Goal: Find specific page/section: Find specific page/section

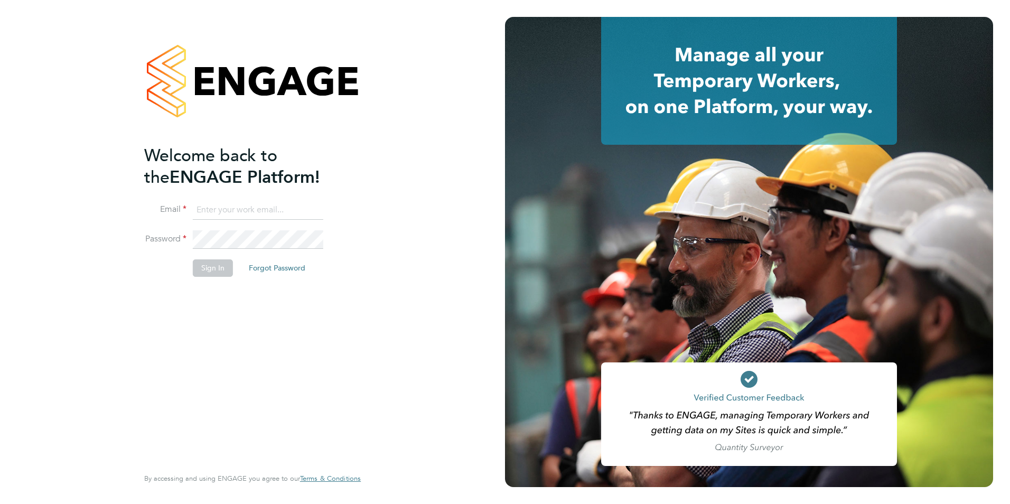
click at [304, 204] on input at bounding box center [258, 210] width 130 height 19
type input "[PERSON_NAME][EMAIL_ADDRESS][PERSON_NAME][DOMAIN_NAME]"
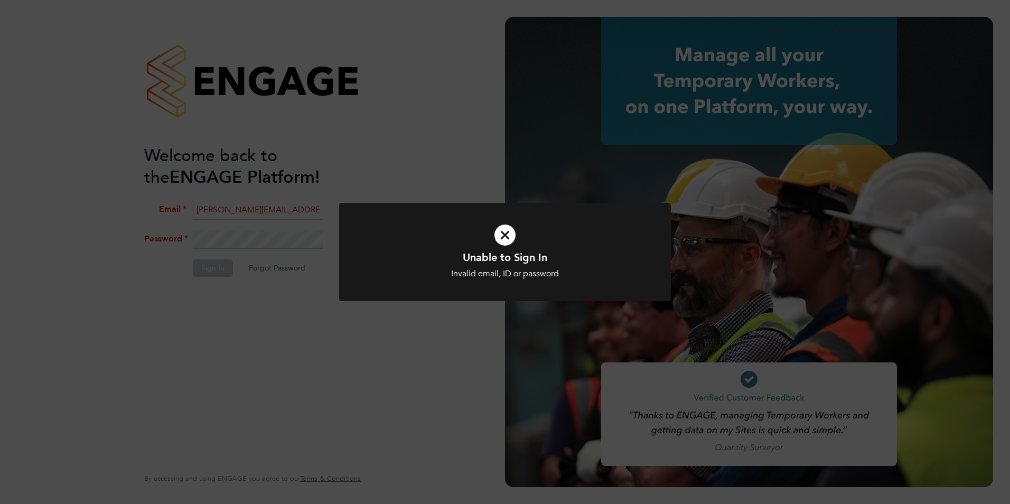
click at [238, 241] on div "Unable to Sign In Invalid email, ID or password Cancel Okay" at bounding box center [505, 252] width 1010 height 504
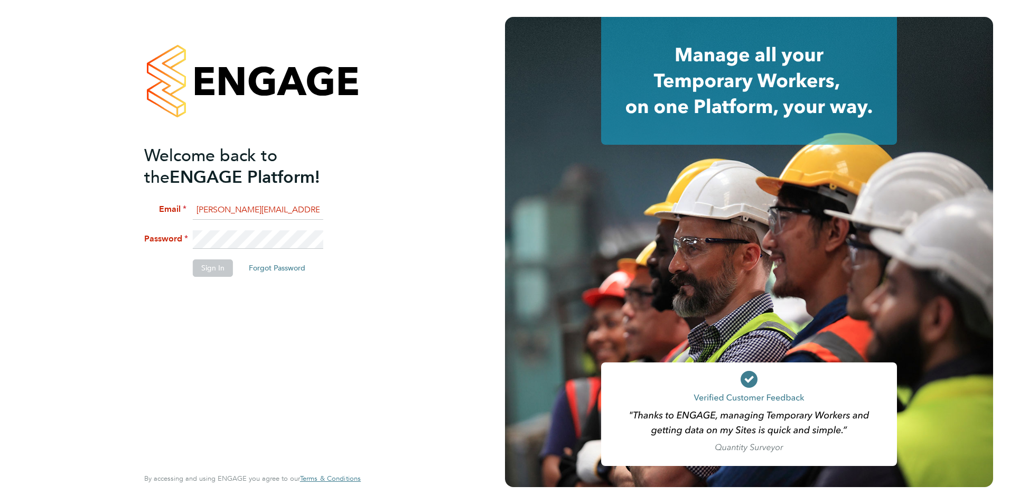
click at [159, 236] on li "Password" at bounding box center [247, 245] width 206 height 30
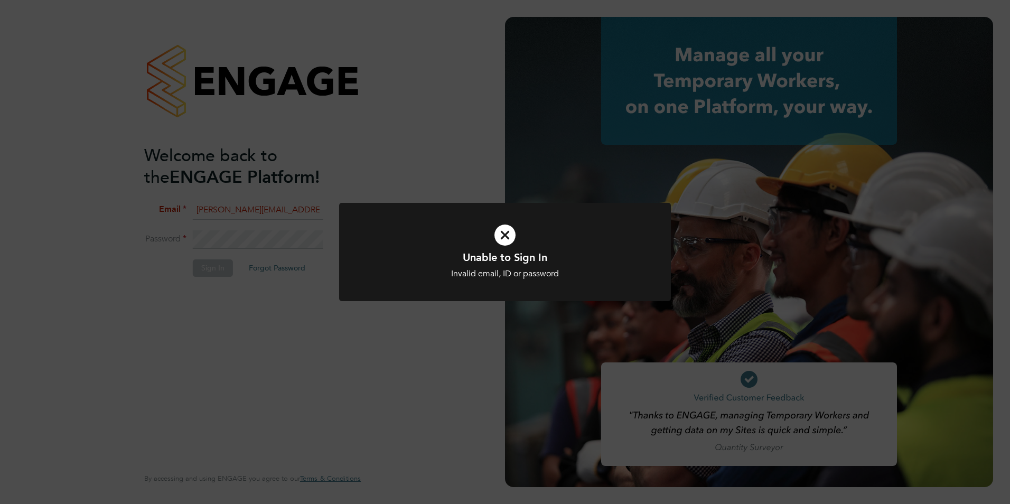
drag, startPoint x: 491, startPoint y: 235, endPoint x: 503, endPoint y: 236, distance: 12.2
click at [495, 236] on icon at bounding box center [505, 234] width 275 height 41
click at [503, 236] on icon at bounding box center [505, 234] width 275 height 41
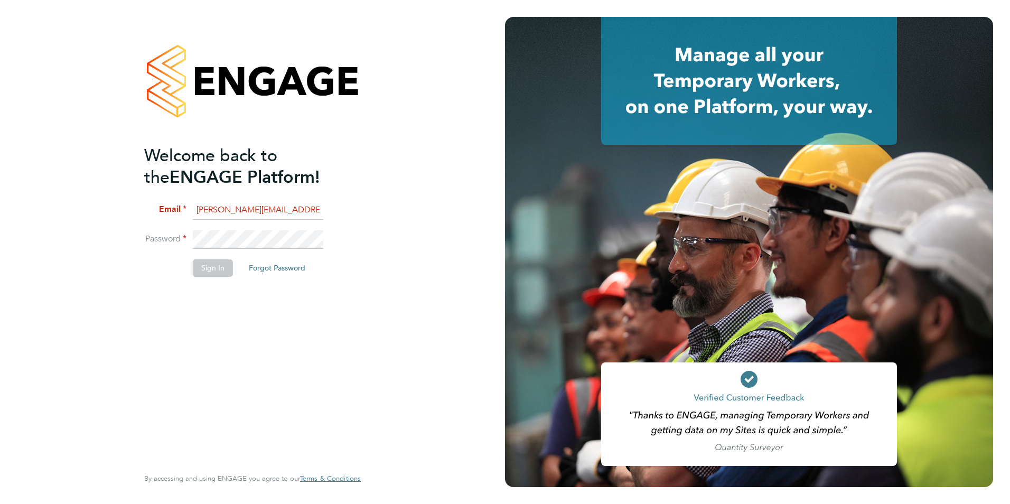
click at [144, 228] on fieldset "Email [PERSON_NAME][EMAIL_ADDRESS][PERSON_NAME][DOMAIN_NAME] Password Sign In F…" at bounding box center [247, 244] width 206 height 87
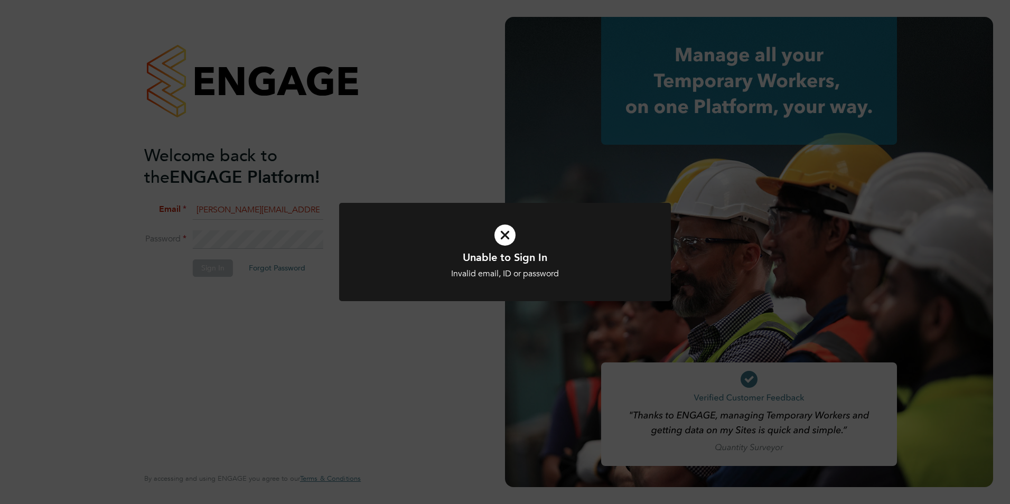
click at [306, 220] on div "Unable to Sign In Invalid email, ID or password Cancel Okay" at bounding box center [505, 252] width 1010 height 504
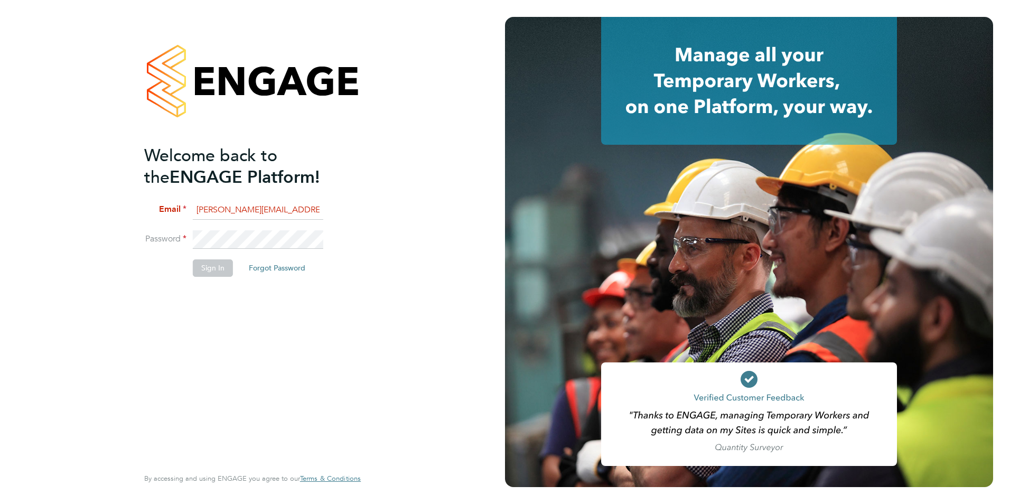
click at [134, 221] on div "Welcome back to the ENGAGE Platform! Email [PERSON_NAME][EMAIL_ADDRESS][PERSON_…" at bounding box center [252, 252] width 259 height 504
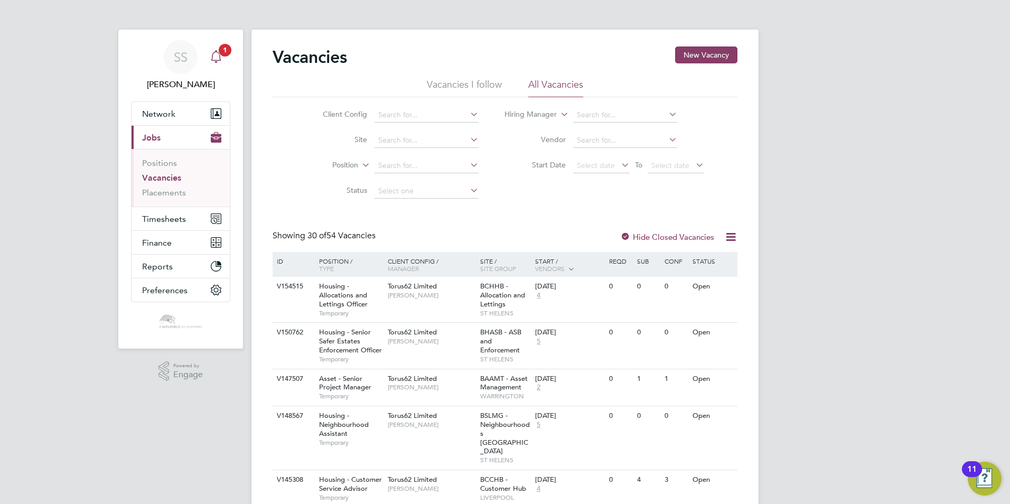
click at [223, 57] on div "Main navigation" at bounding box center [215, 56] width 21 height 21
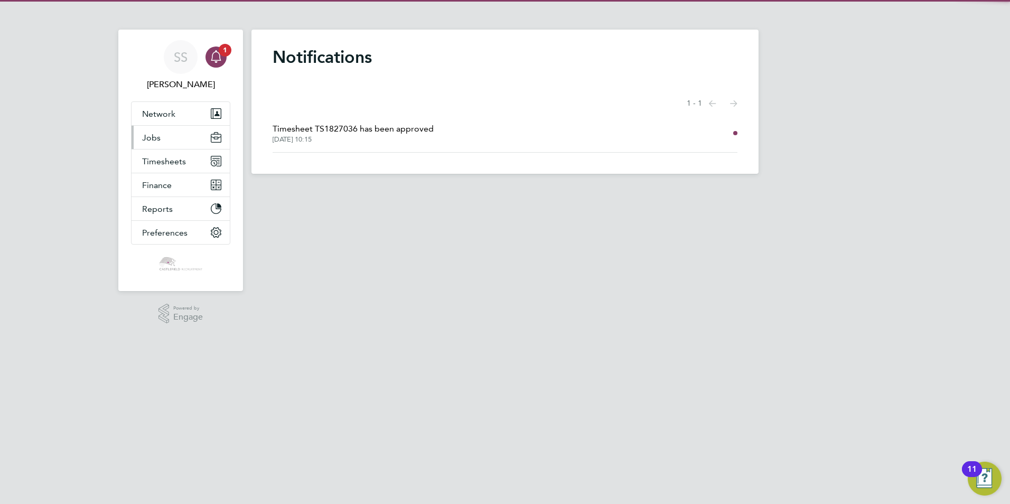
click at [188, 147] on button "Jobs" at bounding box center [180, 137] width 98 height 23
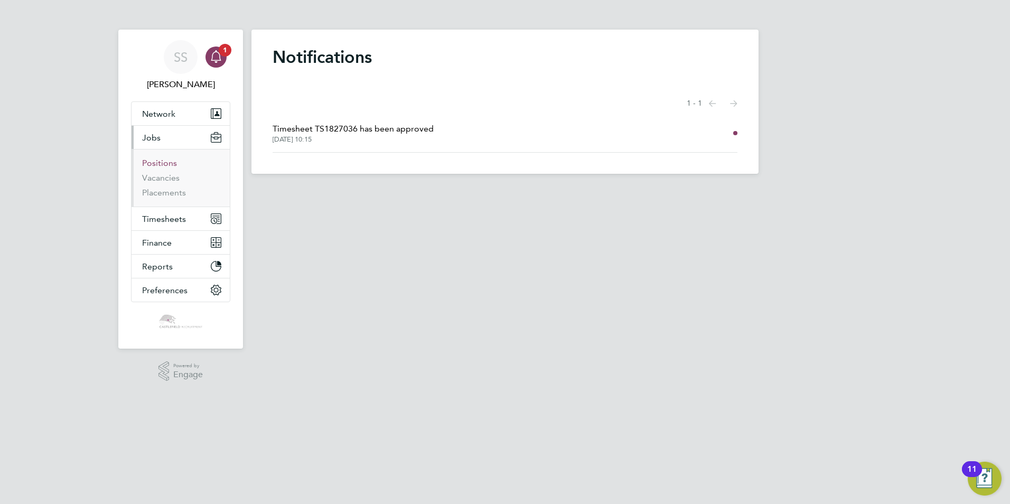
click at [171, 163] on link "Positions" at bounding box center [159, 163] width 35 height 10
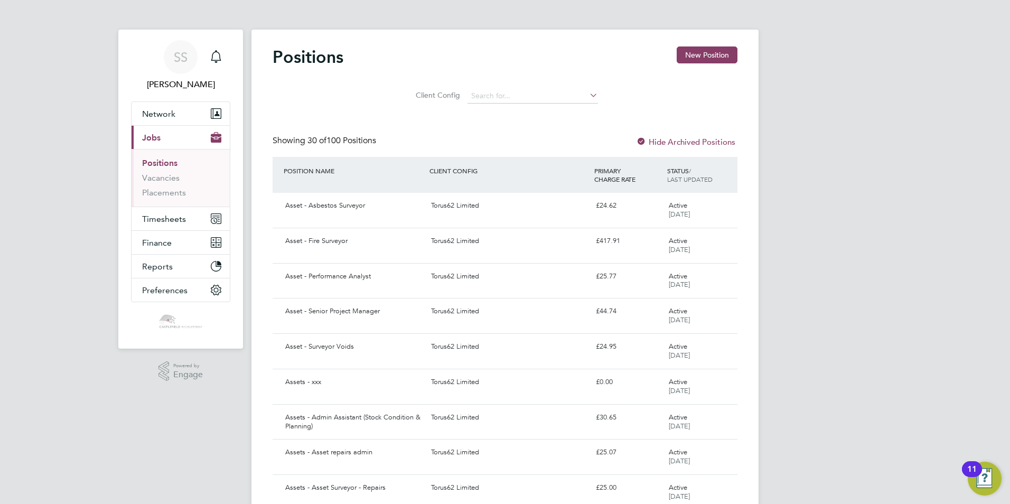
click at [163, 198] on ul "Positions Vacancies Placements" at bounding box center [180, 178] width 98 height 58
click at [168, 194] on link "Placements" at bounding box center [164, 192] width 44 height 10
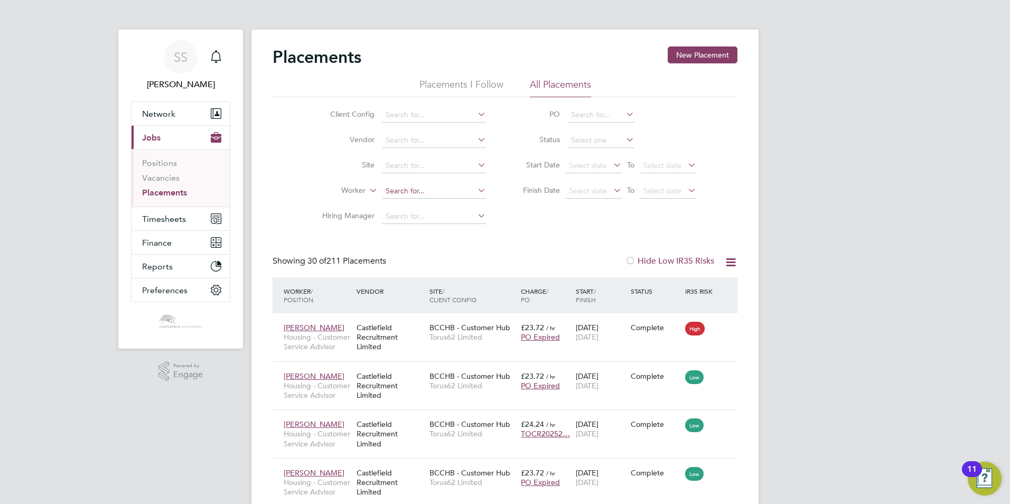
click at [438, 185] on input at bounding box center [434, 191] width 104 height 15
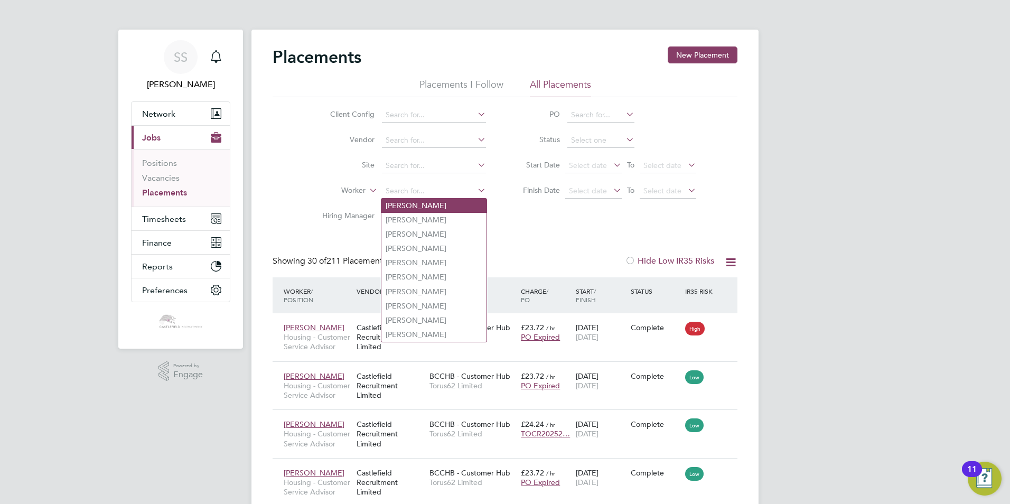
click at [459, 203] on li "Tara Molyneux" at bounding box center [433, 206] width 105 height 14
type input "Tara Molyneux"
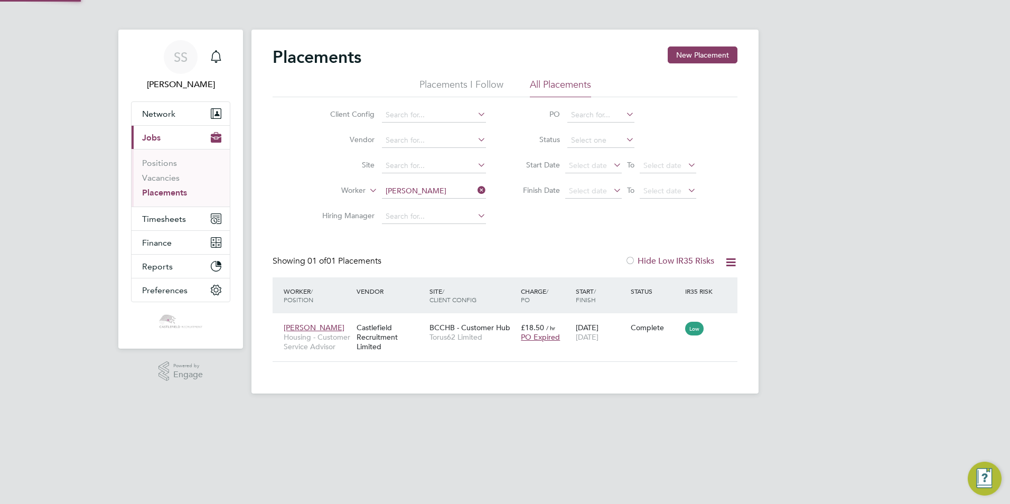
scroll to position [10, 50]
click at [455, 193] on input at bounding box center [434, 191] width 104 height 15
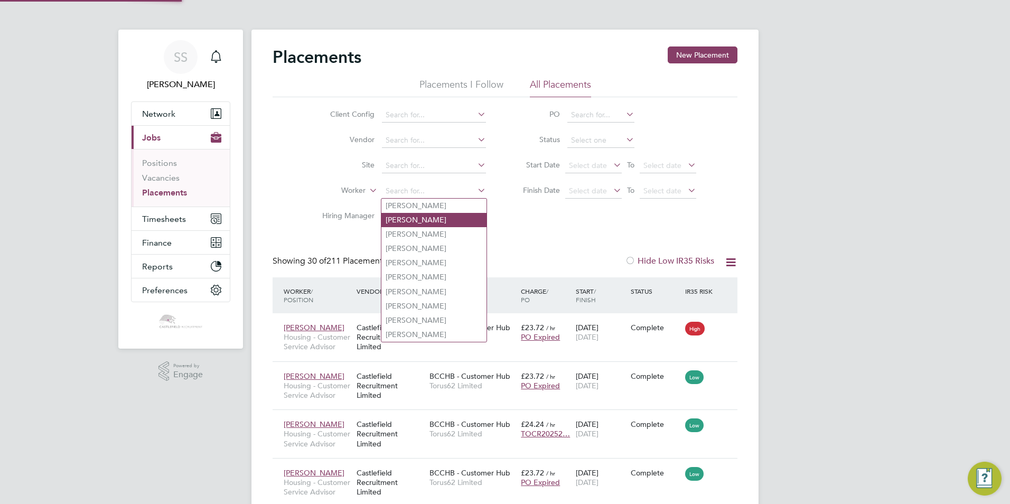
scroll to position [31, 92]
click at [455, 215] on li "Olivia Dunn" at bounding box center [433, 220] width 105 height 14
type input "Olivia Dunn"
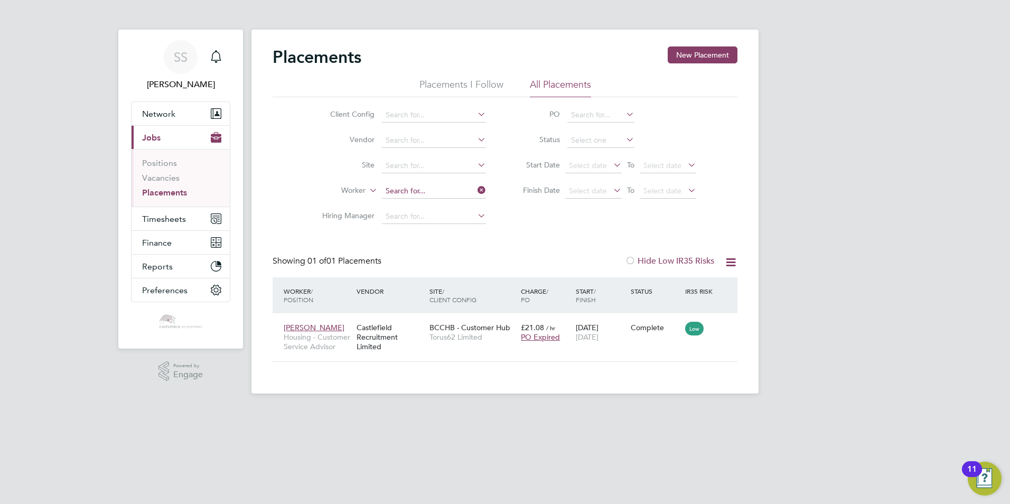
click at [448, 189] on input at bounding box center [434, 191] width 104 height 15
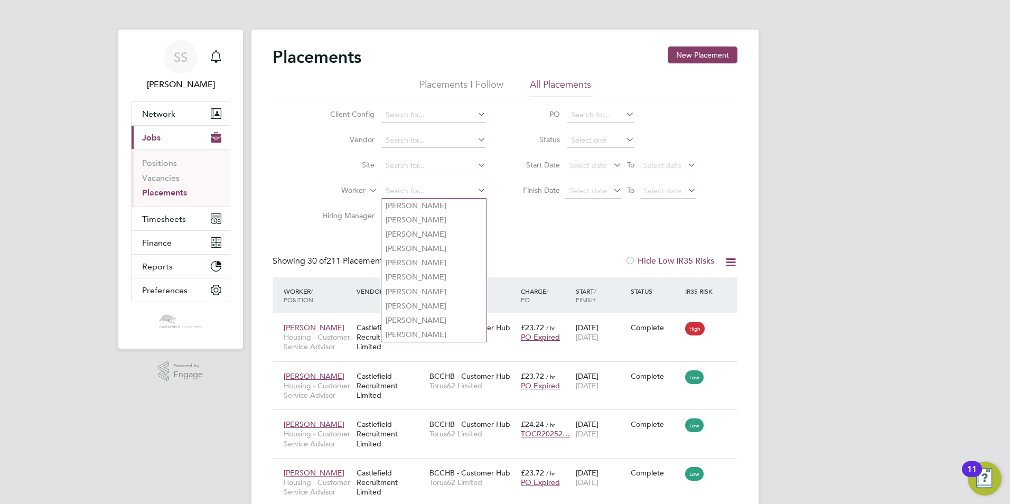
click at [501, 224] on div "Client Config Vendor Site Worker Hiring Manager PO Status Start Date Select dat…" at bounding box center [504, 163] width 465 height 132
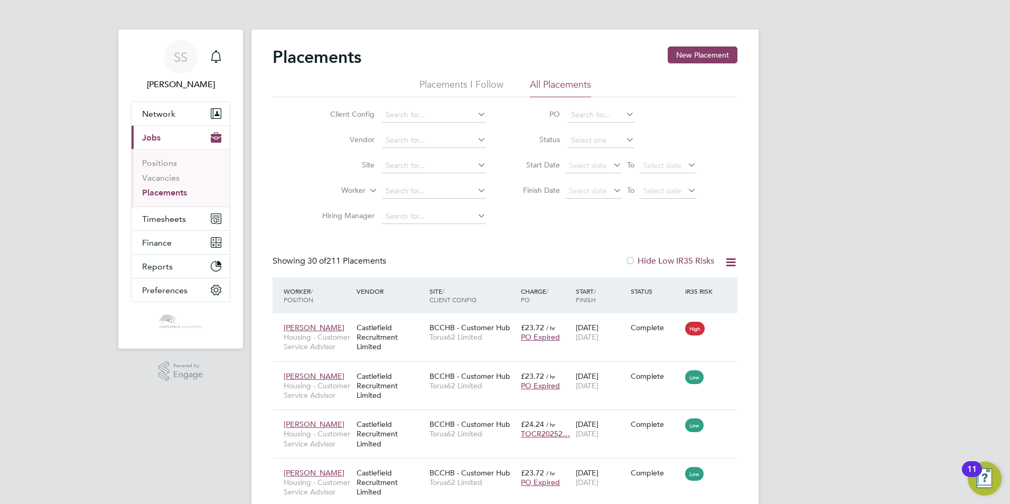
scroll to position [31, 92]
